Goal: Transaction & Acquisition: Purchase product/service

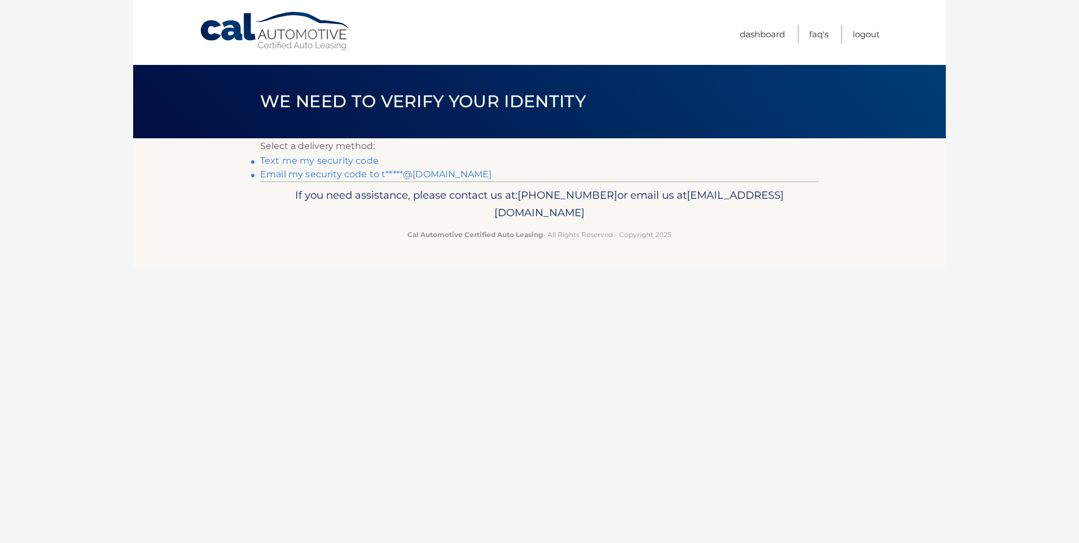
click at [308, 175] on link "Email my security code to t*****@aol.com" at bounding box center [375, 174] width 231 height 11
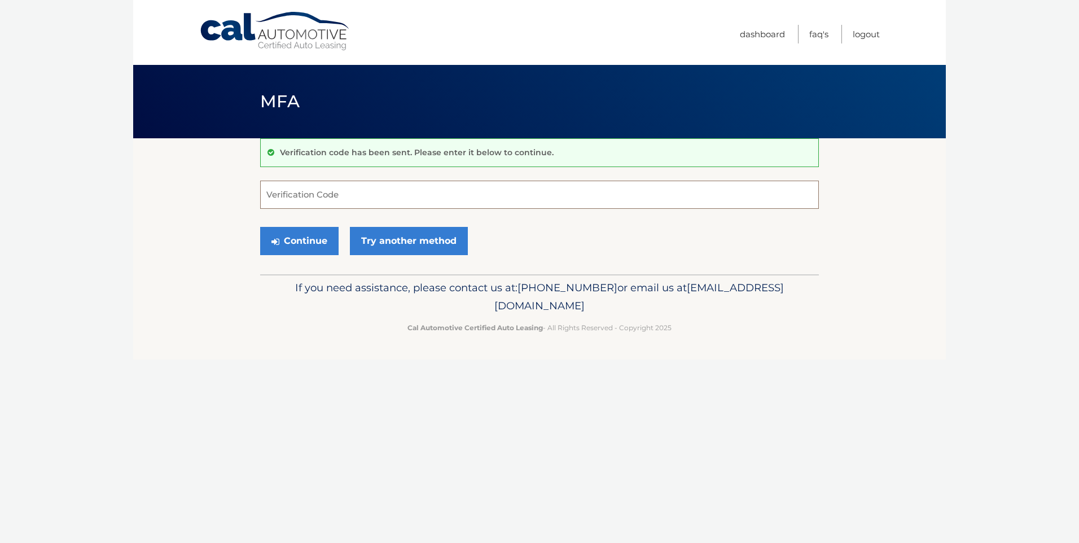
click at [338, 197] on input "Verification Code" at bounding box center [539, 195] width 559 height 28
type input "610462"
drag, startPoint x: 323, startPoint y: 237, endPoint x: 292, endPoint y: 215, distance: 37.9
click at [320, 235] on button "Continue" at bounding box center [299, 241] width 78 height 28
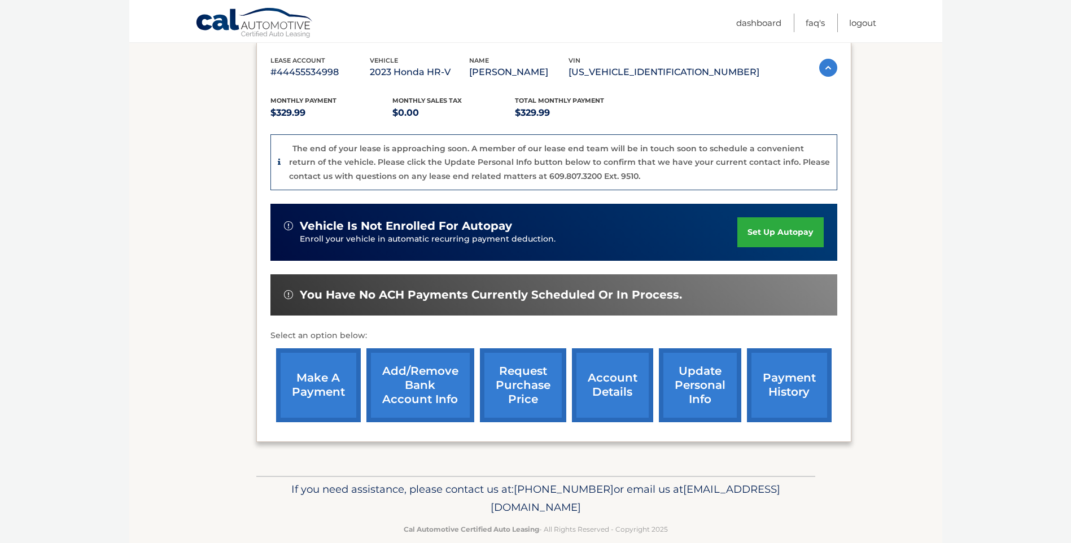
scroll to position [211, 0]
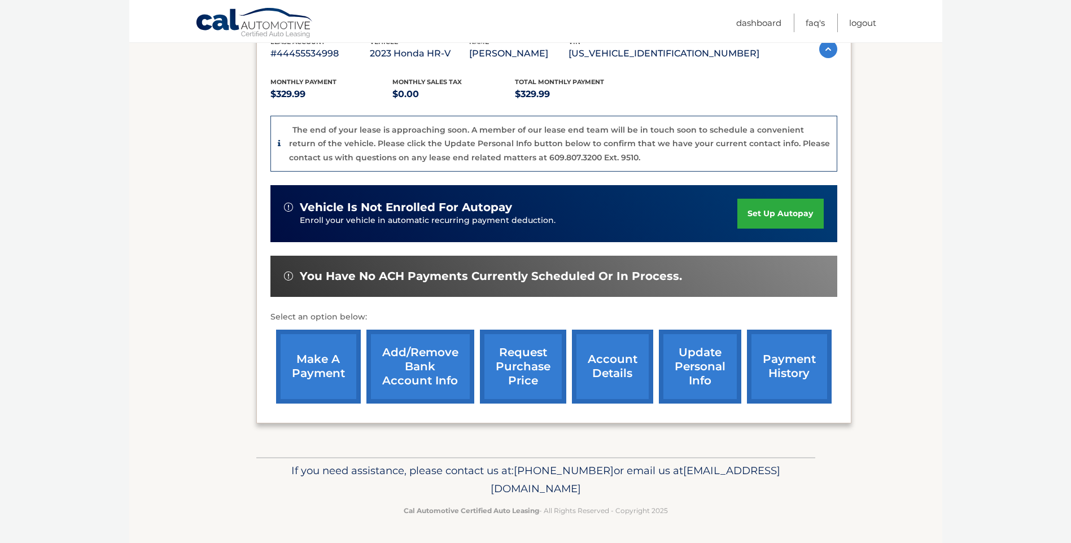
click at [313, 366] on link "make a payment" at bounding box center [318, 367] width 85 height 74
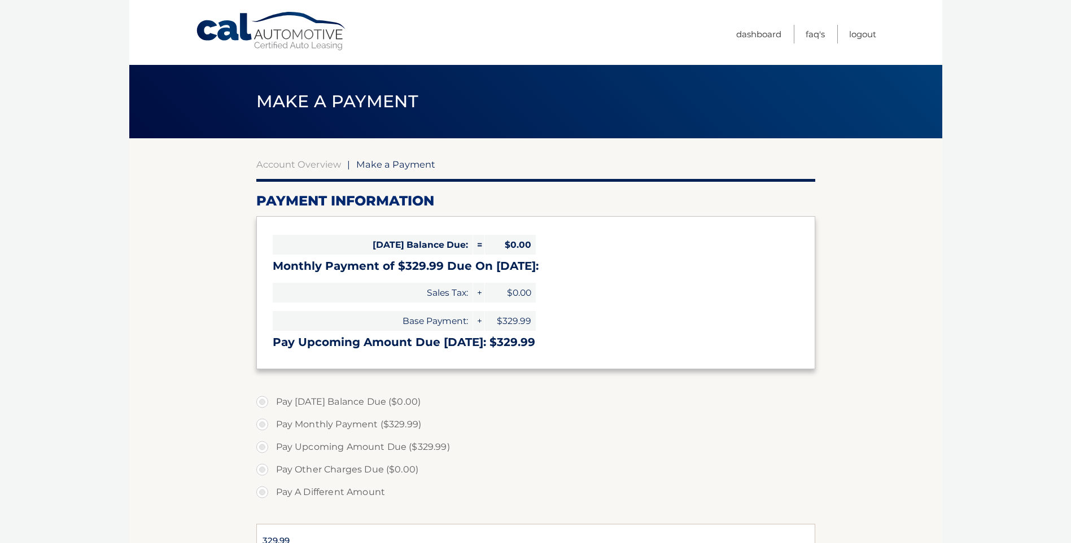
select select "ODkzM2VmZDYtNmNmNy00YzM1LTkzM2QtNDMwNGRhMDgxZjg5"
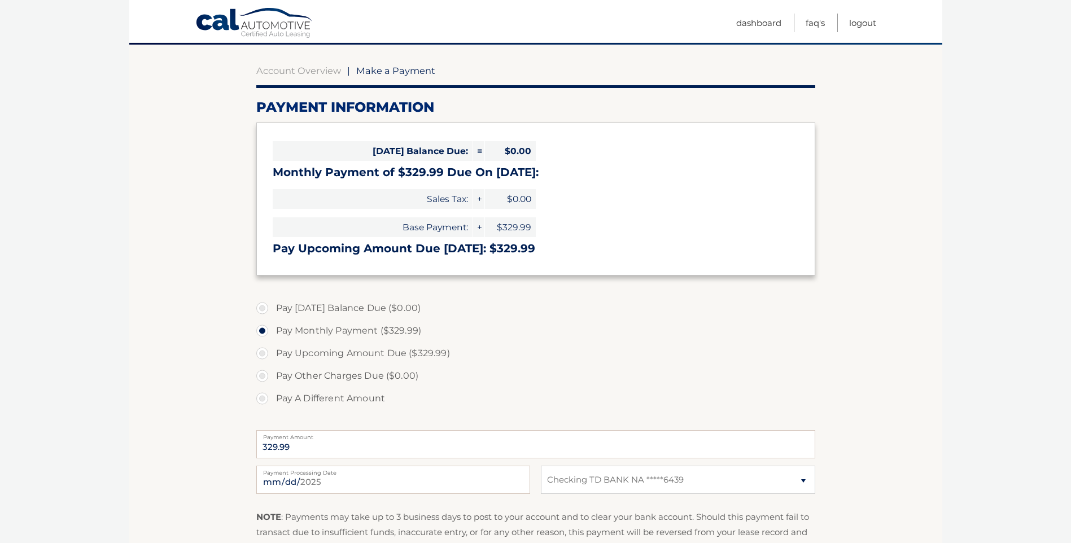
scroll to position [113, 0]
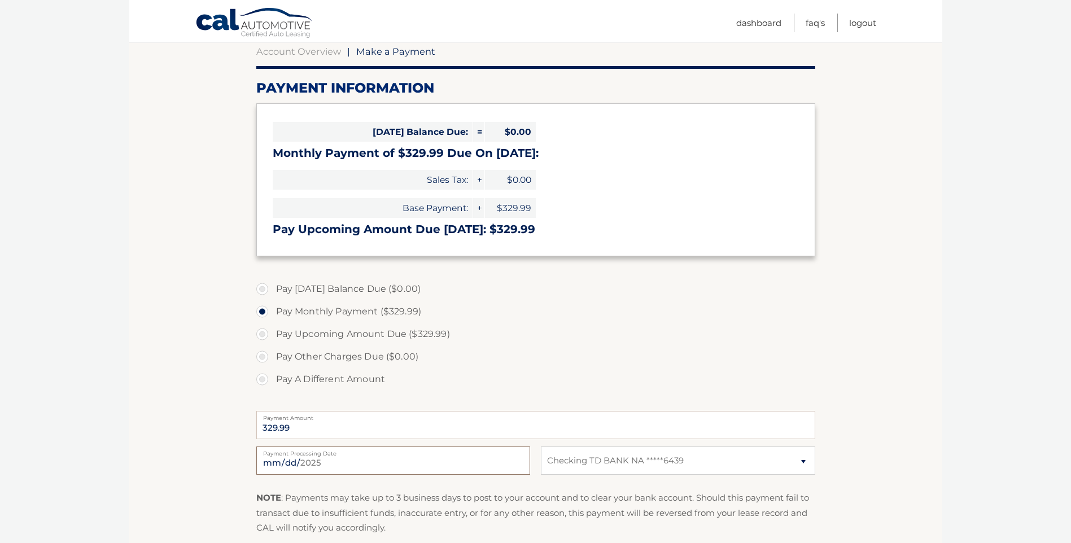
click at [353, 460] on input "[DATE]" at bounding box center [393, 461] width 274 height 28
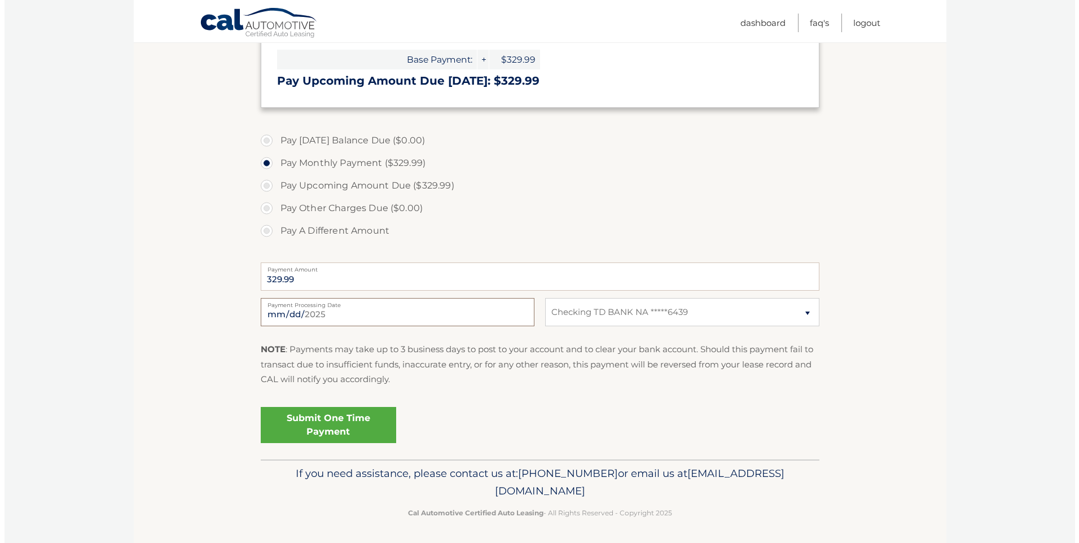
scroll to position [264, 0]
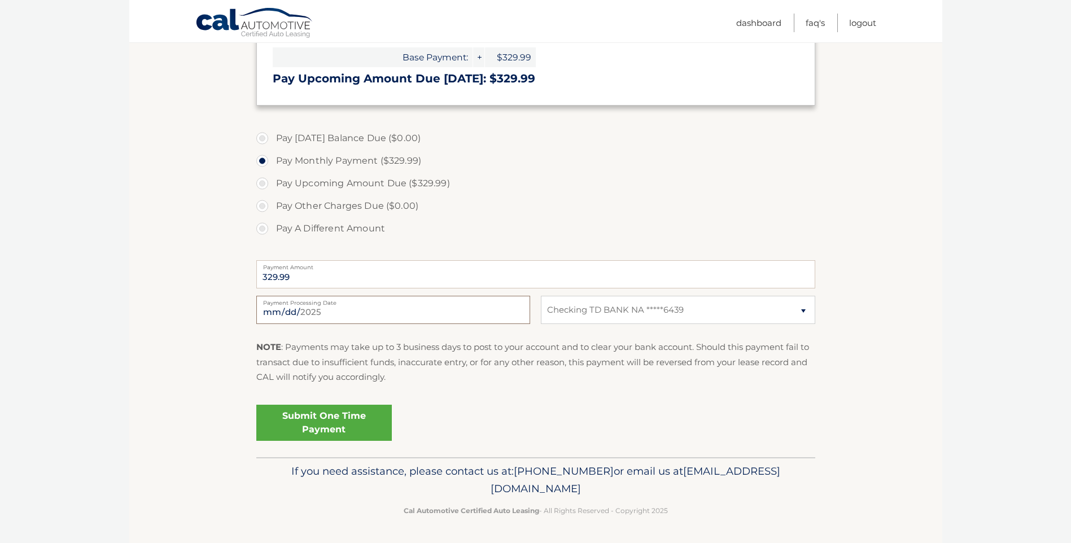
click at [353, 313] on input "[DATE]" at bounding box center [393, 310] width 274 height 28
type input "[DATE]"
click at [330, 425] on link "Submit One Time Payment" at bounding box center [323, 423] width 135 height 36
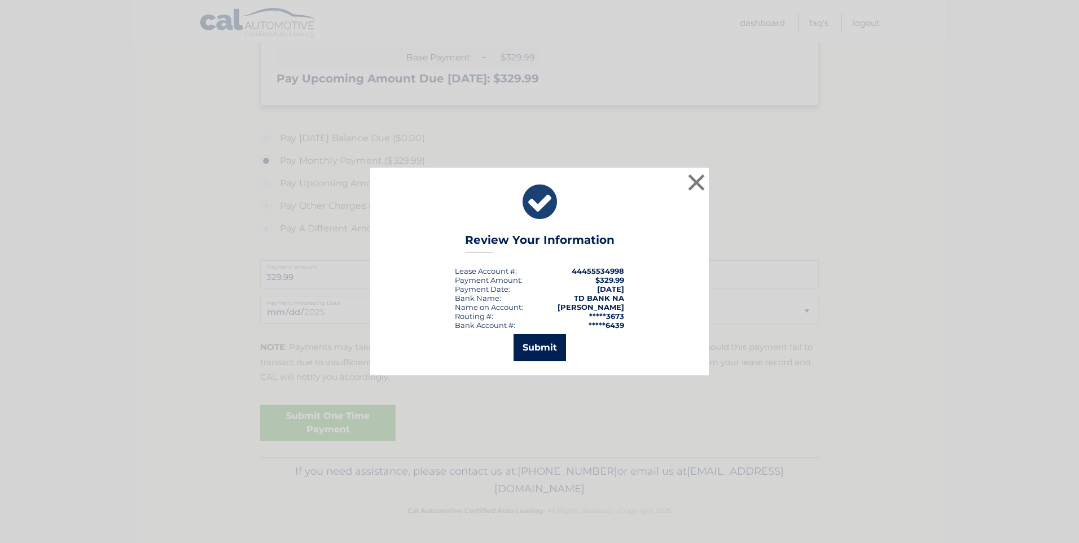
click at [537, 346] on button "Submit" at bounding box center [540, 347] width 52 height 27
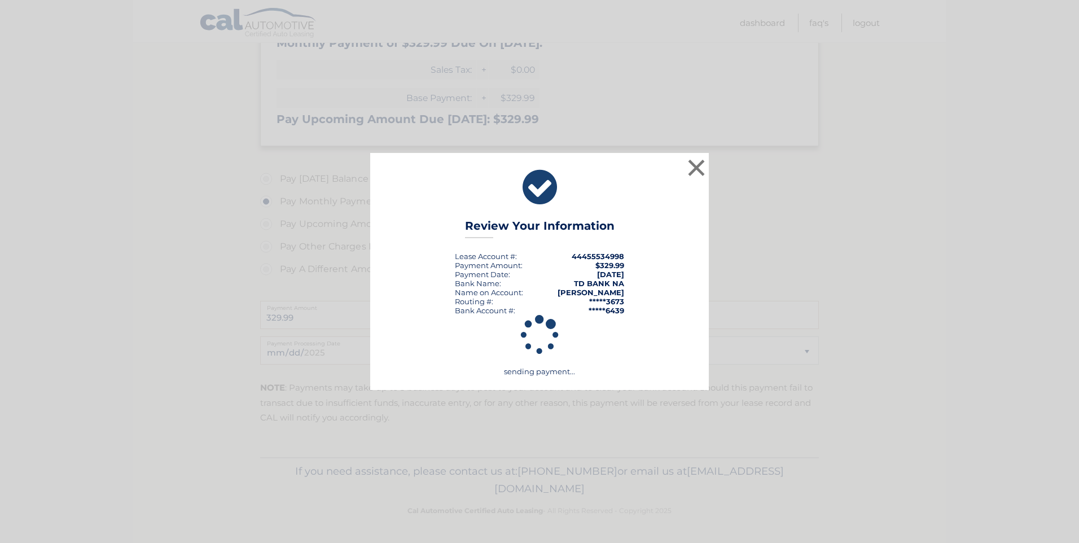
scroll to position [223, 0]
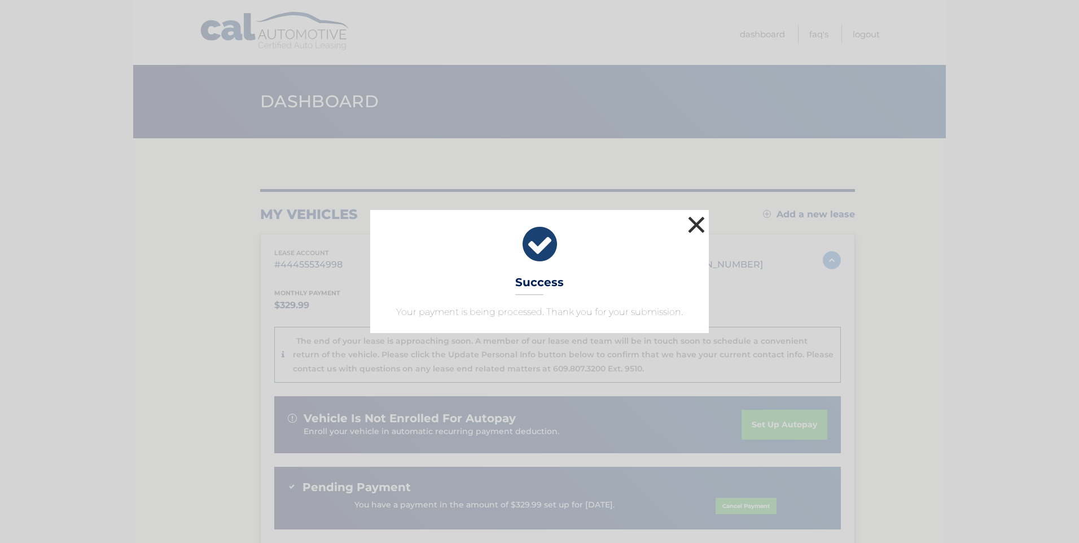
click at [693, 226] on button "×" at bounding box center [696, 224] width 23 height 23
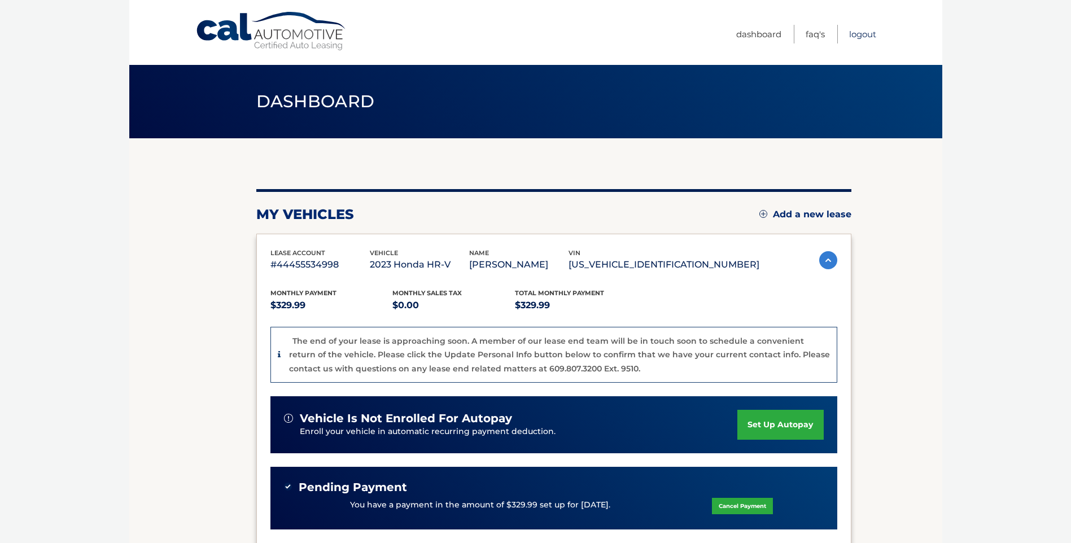
click at [868, 31] on link "Logout" at bounding box center [862, 34] width 27 height 19
